Goal: Transaction & Acquisition: Obtain resource

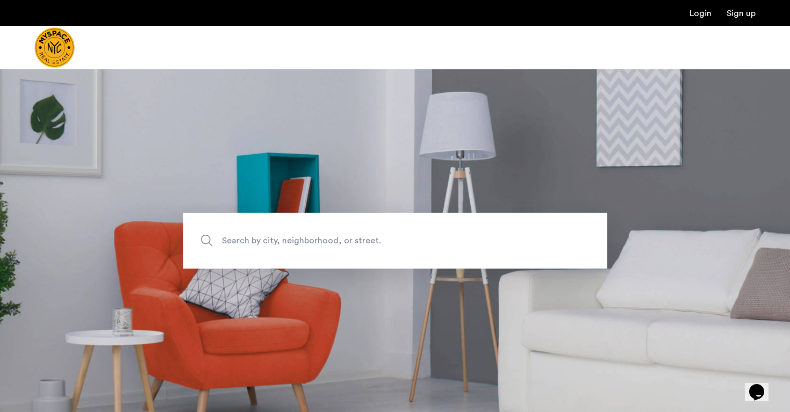
click at [361, 240] on span "Search by city, neighborhood, or street." at bounding box center [370, 240] width 297 height 15
click at [361, 240] on input "Search by city, neighborhood, or street." at bounding box center [395, 241] width 424 height 56
click at [75, 56] on img "Cazamio Logo" at bounding box center [54, 47] width 40 height 40
click at [75, 52] on img "Cazamio Logo" at bounding box center [54, 47] width 40 height 40
click at [264, 245] on span "Search by city, neighborhood, or street." at bounding box center [370, 240] width 297 height 15
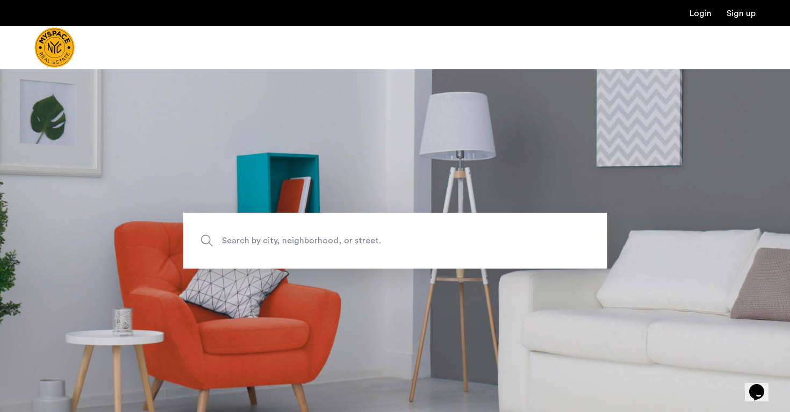
click at [264, 245] on input "Search by city, neighborhood, or street." at bounding box center [395, 241] width 424 height 56
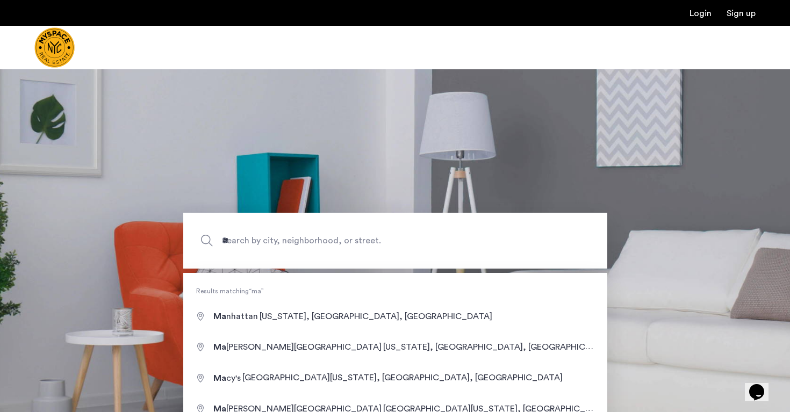
type input "**********"
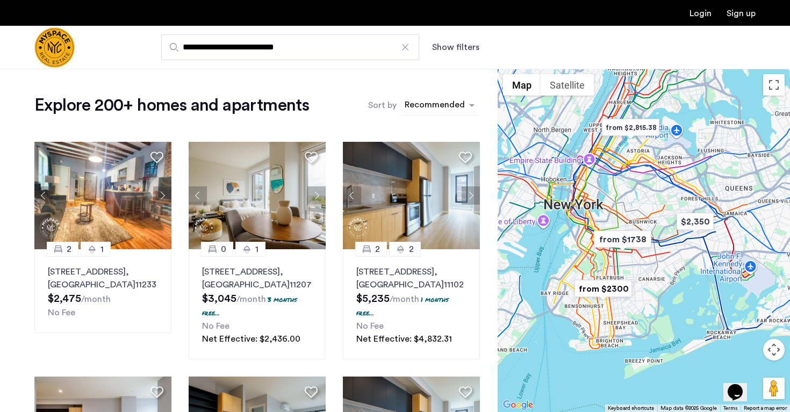
click at [456, 109] on div "sort-apartment" at bounding box center [434, 106] width 63 height 15
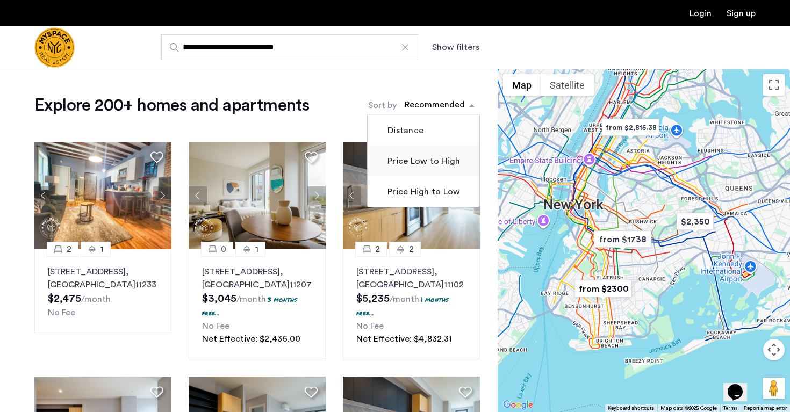
click at [427, 163] on label "Price Low to High" at bounding box center [422, 161] width 75 height 13
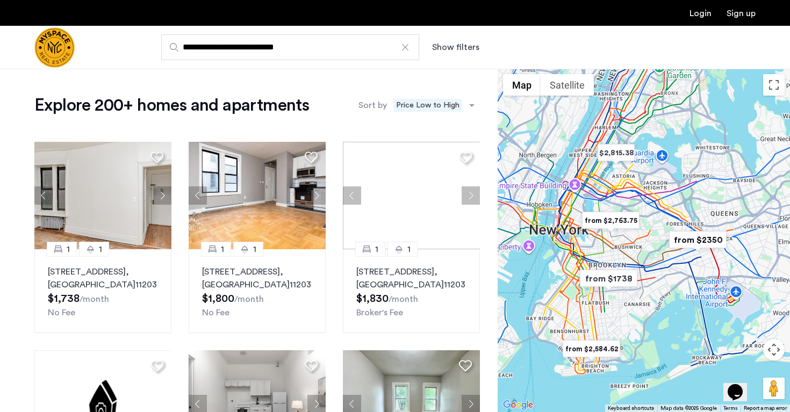
drag, startPoint x: 620, startPoint y: 138, endPoint x: 608, endPoint y: 190, distance: 54.1
click at [608, 165] on img "$2,815.38" at bounding box center [617, 153] width 46 height 24
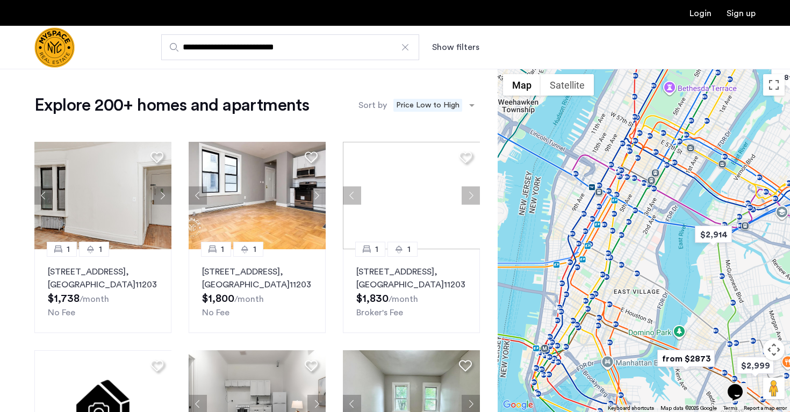
drag, startPoint x: 575, startPoint y: 198, endPoint x: 669, endPoint y: 111, distance: 128.2
click at [669, 112] on div "To navigate, press the arrow keys." at bounding box center [644, 241] width 292 height 344
click at [317, 195] on button "Next apartment" at bounding box center [317, 196] width 18 height 18
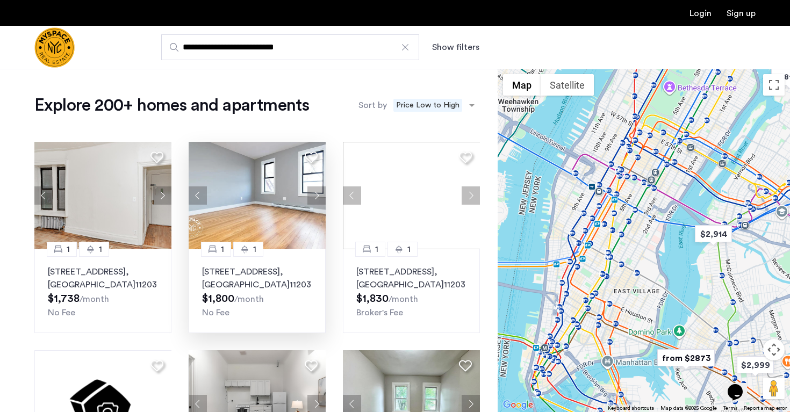
click at [317, 195] on button "Next apartment" at bounding box center [317, 196] width 18 height 18
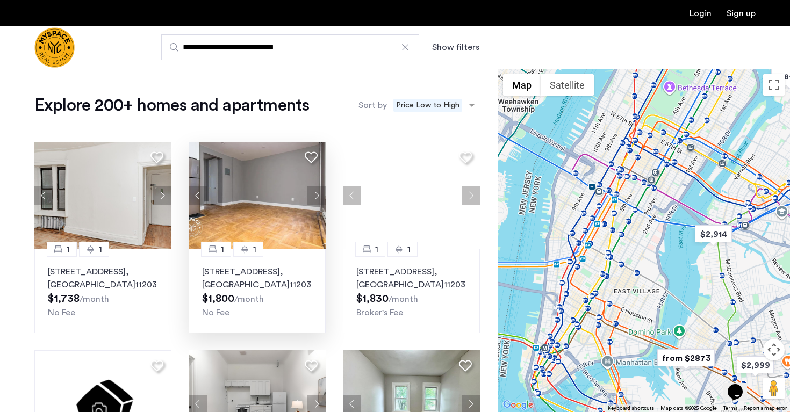
click at [283, 278] on p "92 East 53rd Street, Unit 4H, Brooklyn , NY 11203" at bounding box center [257, 279] width 110 height 26
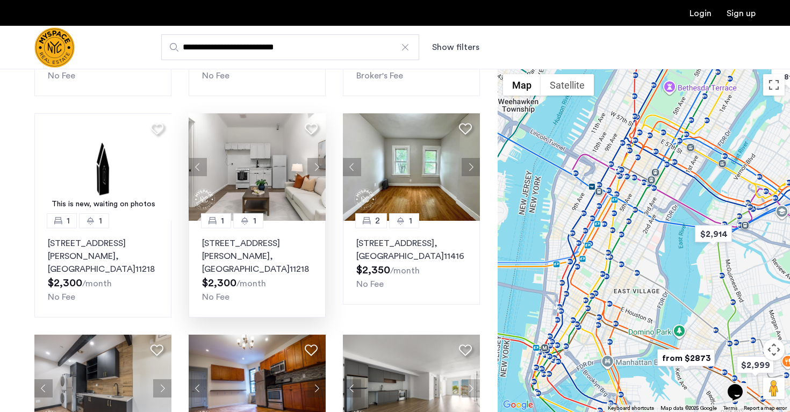
scroll to position [239, 0]
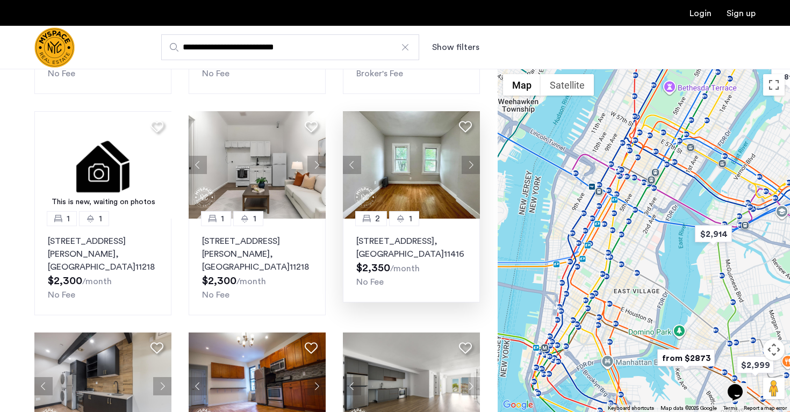
click at [471, 165] on button "Next apartment" at bounding box center [471, 165] width 18 height 18
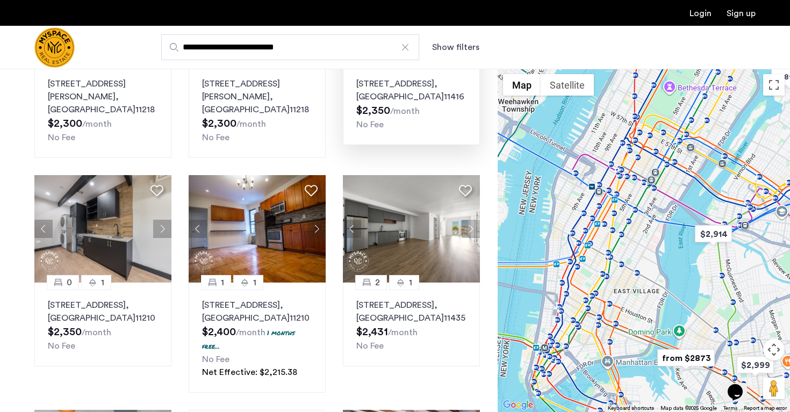
scroll to position [404, 0]
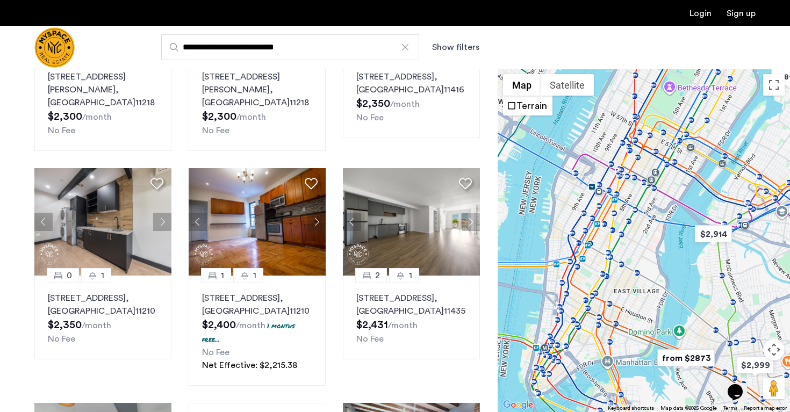
drag, startPoint x: 594, startPoint y: 169, endPoint x: 597, endPoint y: 220, distance: 51.2
click at [597, 220] on div "To navigate, press the arrow keys." at bounding box center [644, 241] width 292 height 344
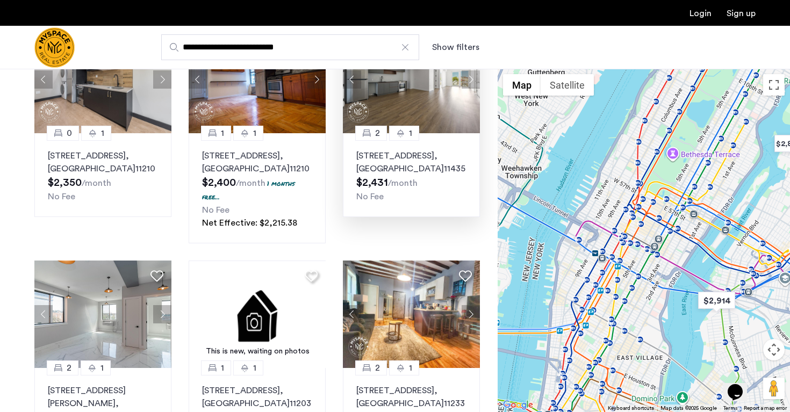
scroll to position [556, 0]
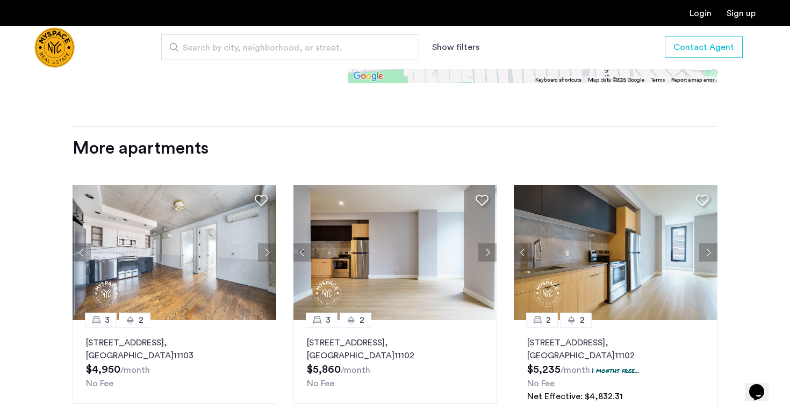
scroll to position [1011, 0]
